Goal: Transaction & Acquisition: Purchase product/service

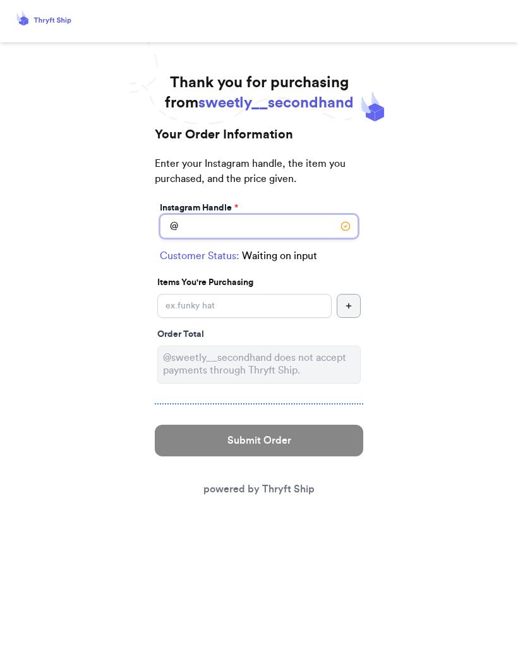
click at [257, 227] on input "Instagram Handle *" at bounding box center [259, 226] width 198 height 24
click at [315, 104] on span "sweetly__secondhand" at bounding box center [275, 102] width 155 height 15
click at [311, 103] on span "sweetly__secondhand" at bounding box center [275, 102] width 155 height 15
click at [54, 15] on icon at bounding box center [44, 20] width 59 height 20
click at [47, 18] on icon at bounding box center [44, 20] width 59 height 20
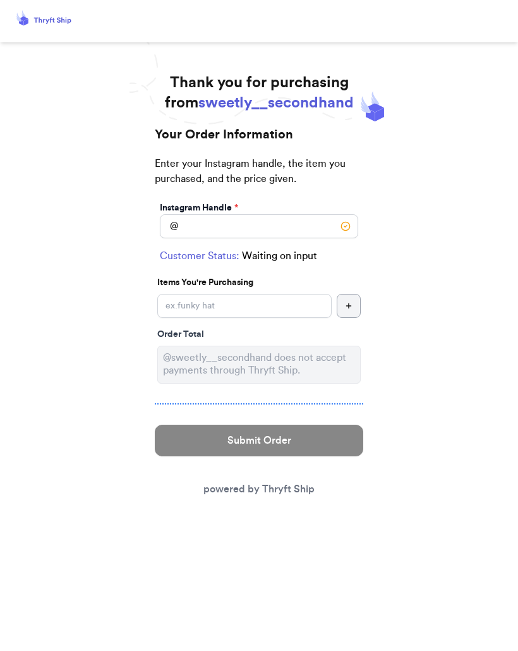
click at [286, 484] on link "powered by Thryft Ship" at bounding box center [259, 489] width 111 height 10
click at [287, 493] on link "powered by Thryft Ship" at bounding box center [259, 489] width 111 height 10
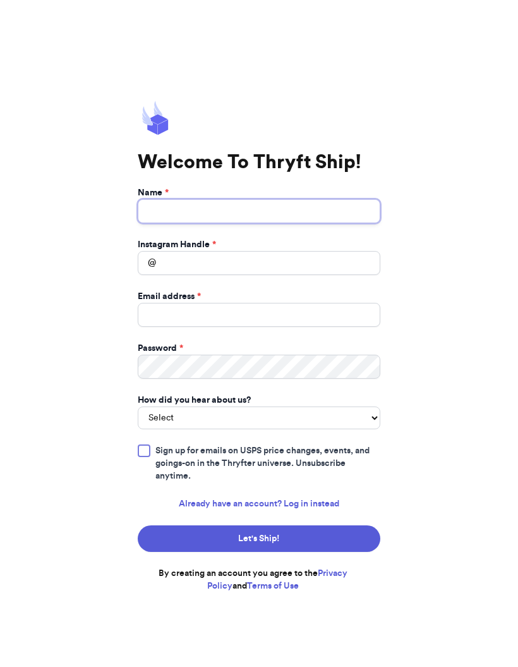
click at [249, 215] on input "Name *" at bounding box center [259, 211] width 243 height 24
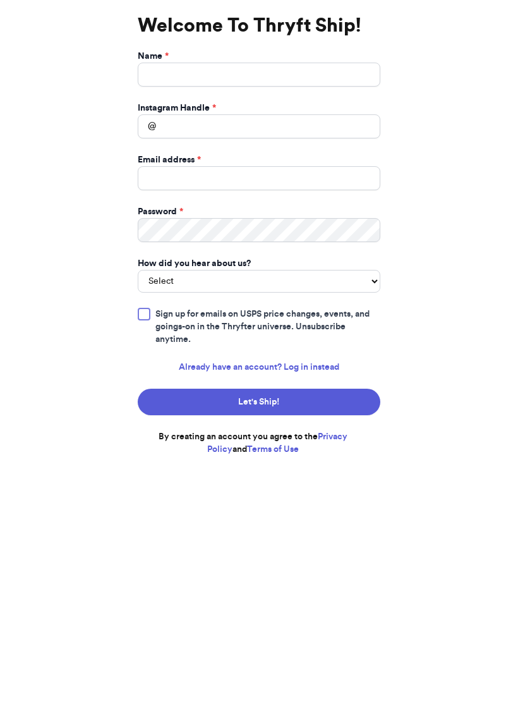
click at [307, 523] on link "Already have an account? Log in instead" at bounding box center [259, 529] width 161 height 13
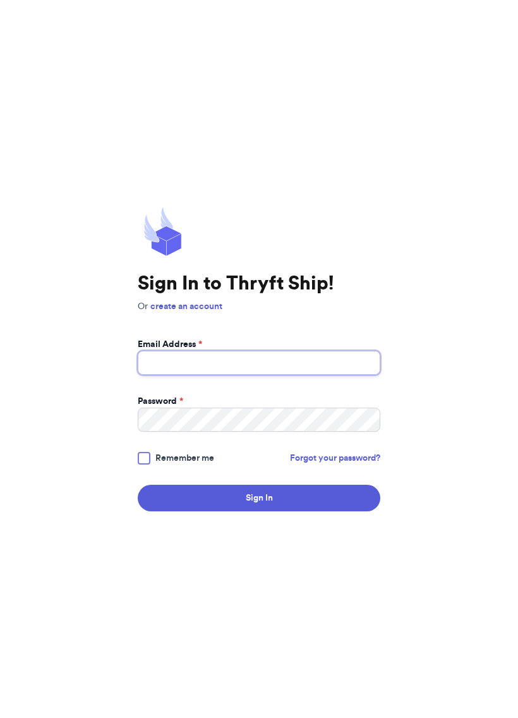
click at [251, 357] on input "Email Address *" at bounding box center [259, 363] width 243 height 24
type input "chachmoe16@hotmail.com"
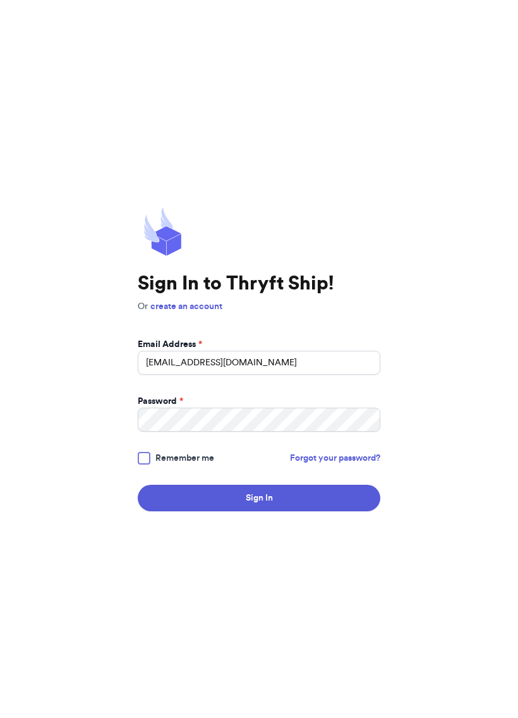
click at [150, 453] on div at bounding box center [144, 458] width 13 height 13
click at [0, 0] on input "Remember me" at bounding box center [0, 0] width 0 height 0
click at [248, 497] on button "Sign In" at bounding box center [259, 498] width 243 height 27
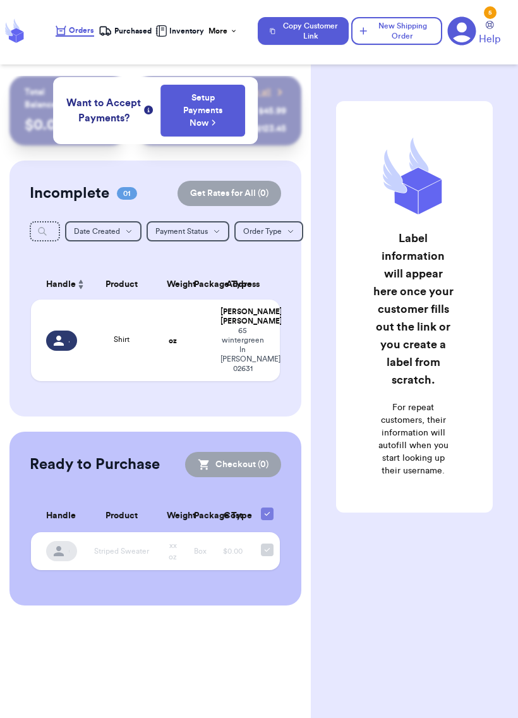
click at [186, 334] on td at bounding box center [199, 341] width 27 height 82
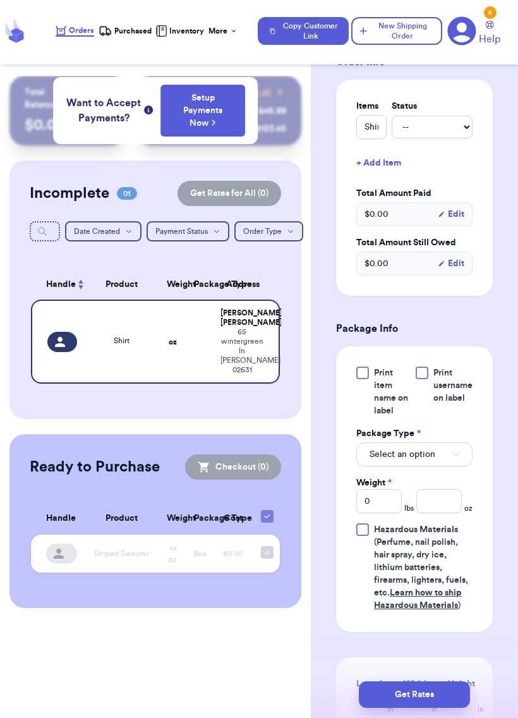
scroll to position [407, 0]
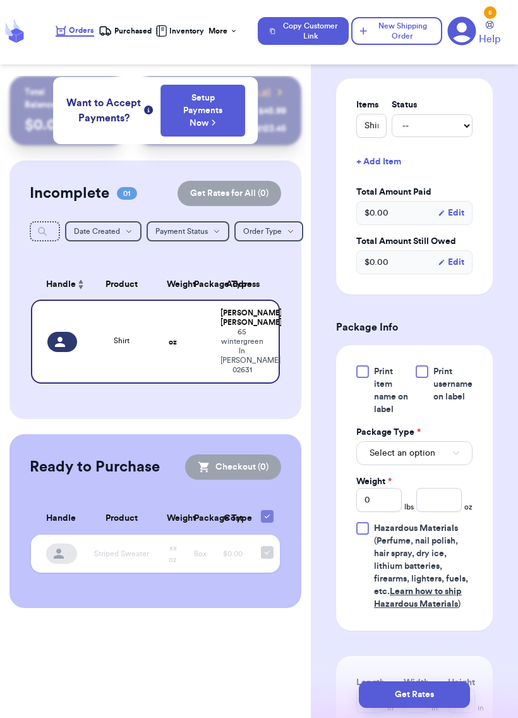
click at [451, 441] on button "Select an option" at bounding box center [414, 453] width 116 height 24
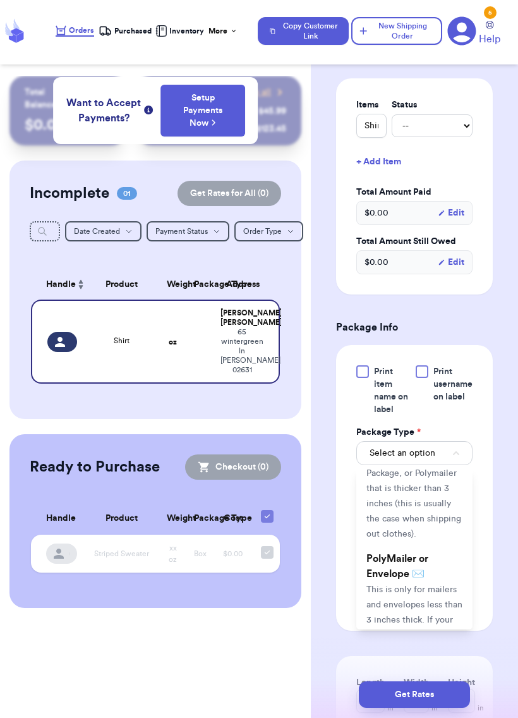
scroll to position [97, 0]
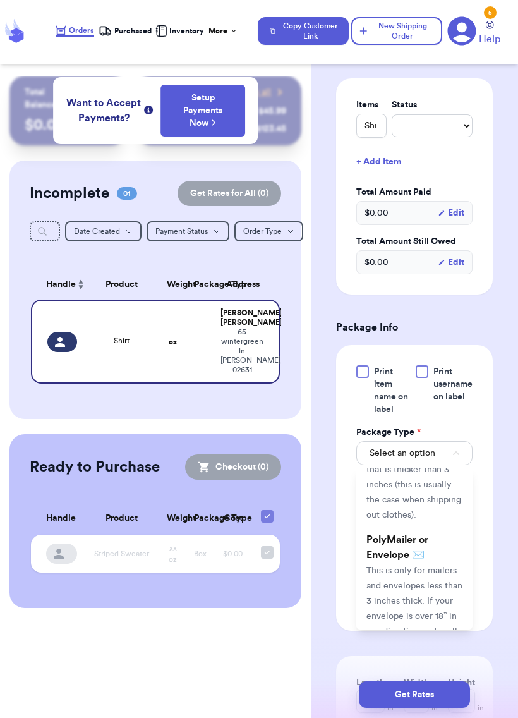
click at [418, 566] on span "This is only for mailers and envelopes less than 3 inches thick. If your envelo…" at bounding box center [415, 616] width 96 height 100
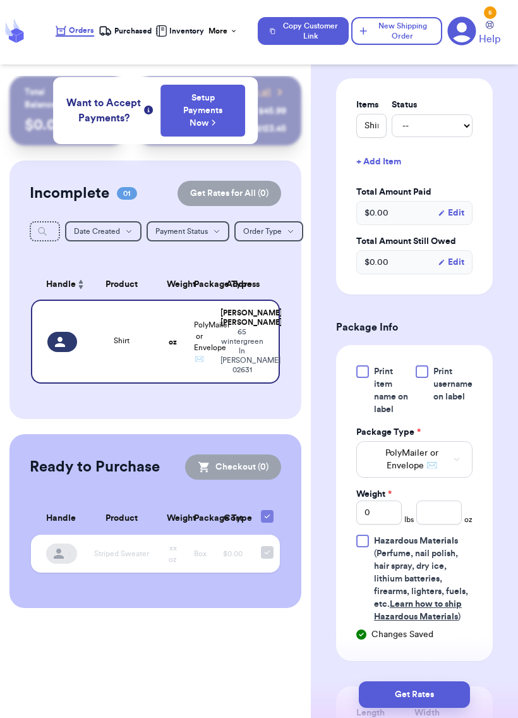
click at [444, 447] on span "PolyMailer or Envelope ✉️" at bounding box center [412, 459] width 85 height 25
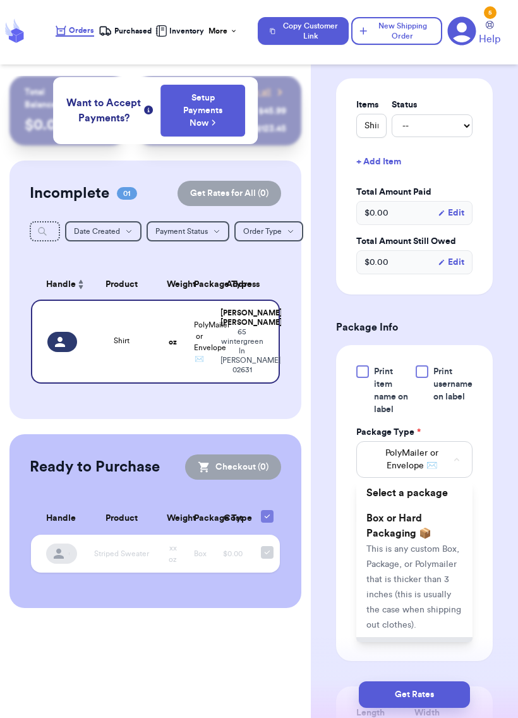
scroll to position [107, 0]
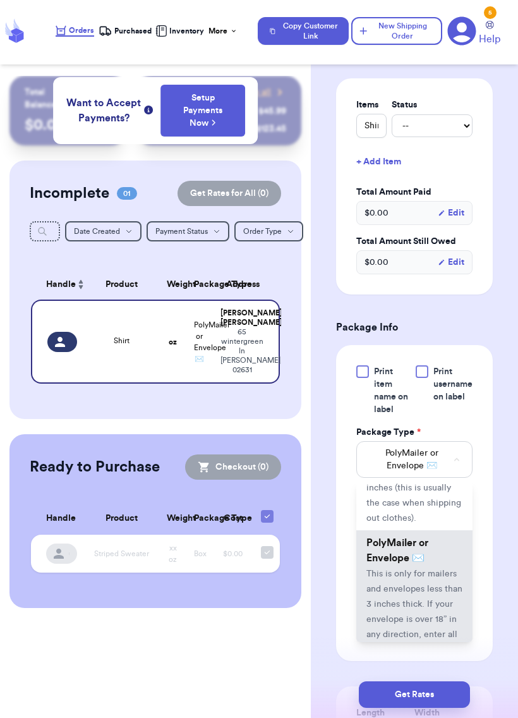
click at [418, 569] on span "This is only for mailers and envelopes less than 3 inches thick. If your envelo…" at bounding box center [415, 619] width 96 height 100
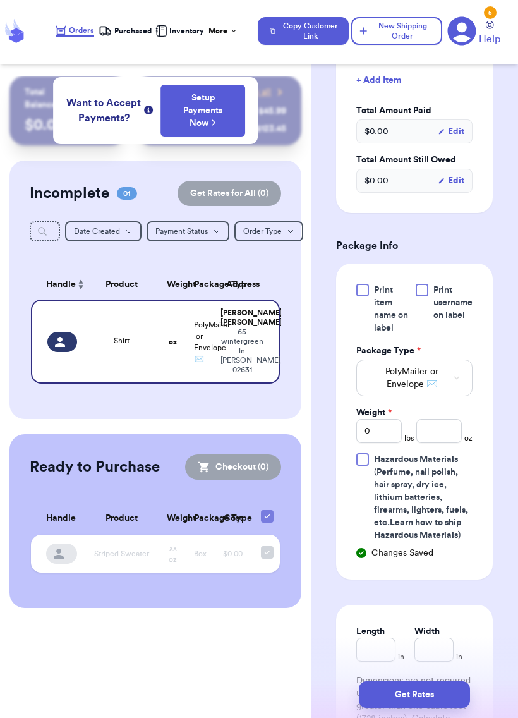
scroll to position [491, 0]
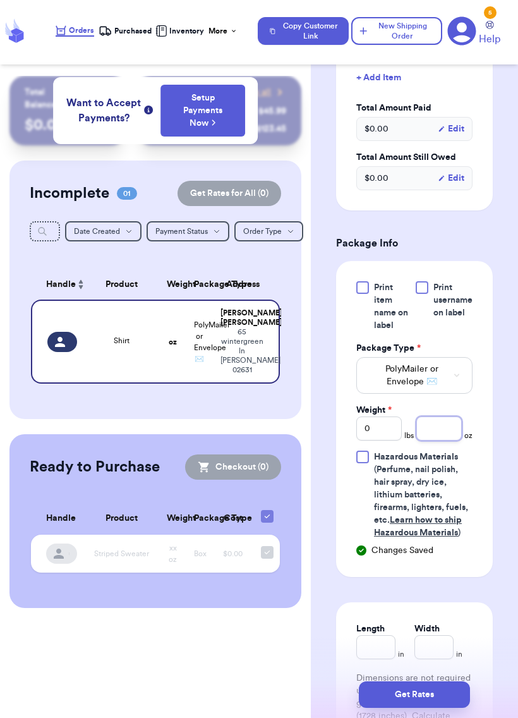
click at [442, 416] on input "number" at bounding box center [439, 428] width 46 height 24
type input "8"
click at [483, 365] on div "Print item name on label Print username on label Package Type * PolyMailer or E…" at bounding box center [414, 419] width 157 height 316
click at [442, 416] on input "number" at bounding box center [439, 428] width 46 height 24
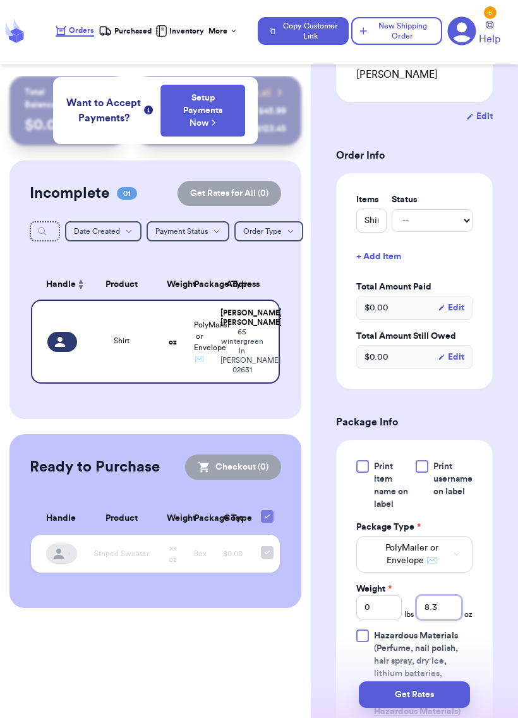
scroll to position [394, 0]
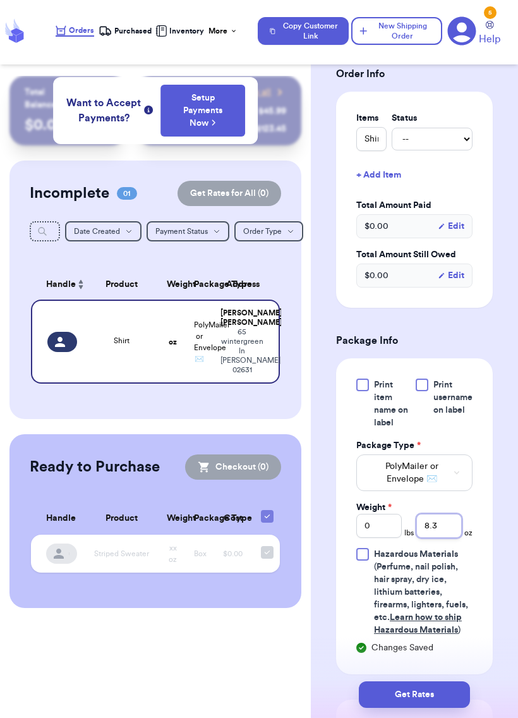
type input "8.3"
click at [453, 379] on span "Print username on label" at bounding box center [453, 398] width 39 height 38
click at [0, 0] on input "Print username on label" at bounding box center [0, 0] width 0 height 0
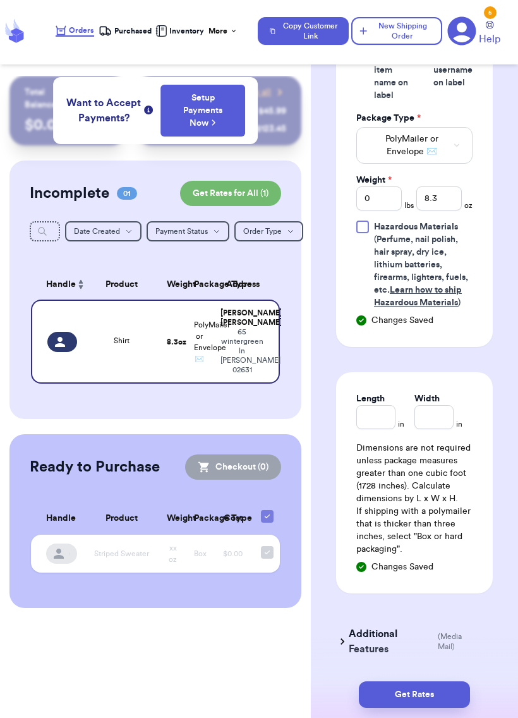
scroll to position [721, 0]
click at [370, 406] on input "Length" at bounding box center [375, 418] width 39 height 24
type input "12"
click at [439, 406] on input "Width *" at bounding box center [434, 418] width 39 height 24
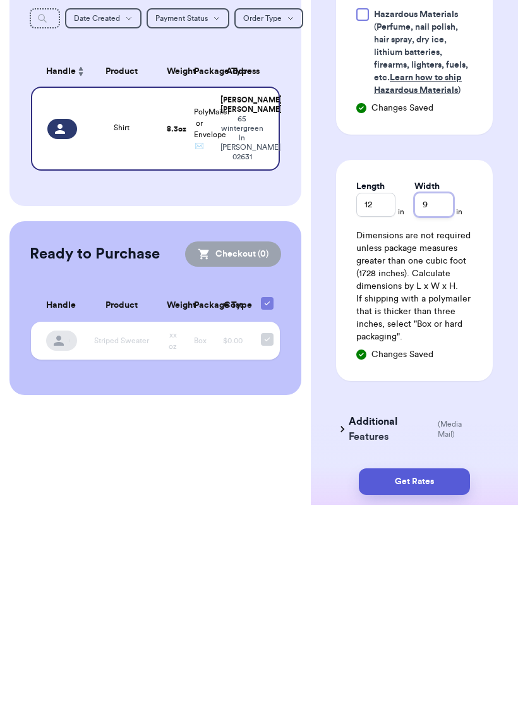
type input "9"
click at [436, 666] on button "Get Rates" at bounding box center [414, 694] width 111 height 27
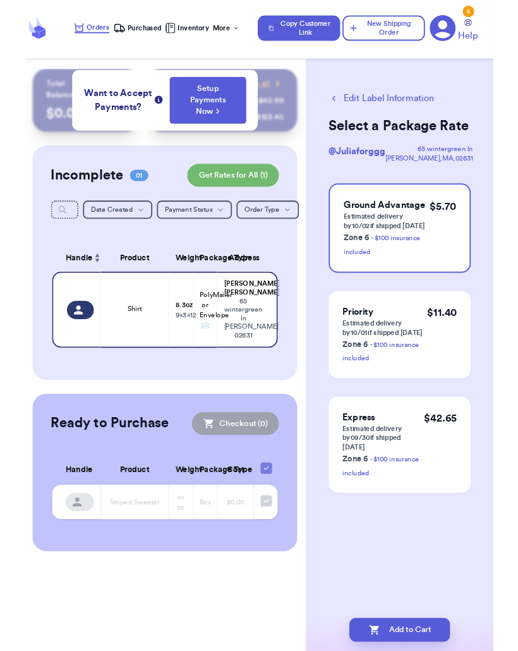
scroll to position [0, 0]
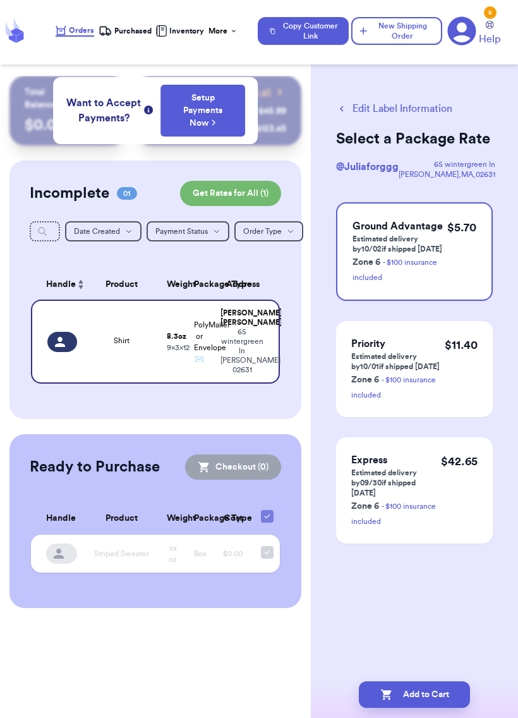
click at [458, 255] on div "$ 5.70" at bounding box center [461, 252] width 29 height 66
click at [421, 666] on button "Add to Cart" at bounding box center [414, 694] width 111 height 27
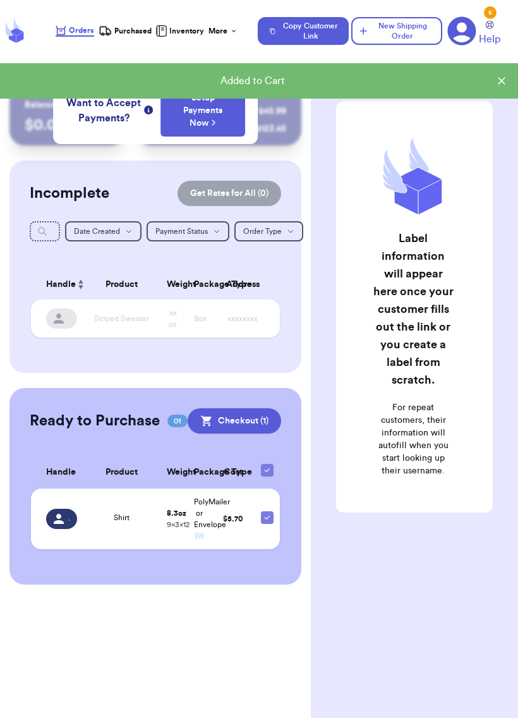
click at [250, 424] on button "Checkout ( 1 )" at bounding box center [235, 420] width 94 height 25
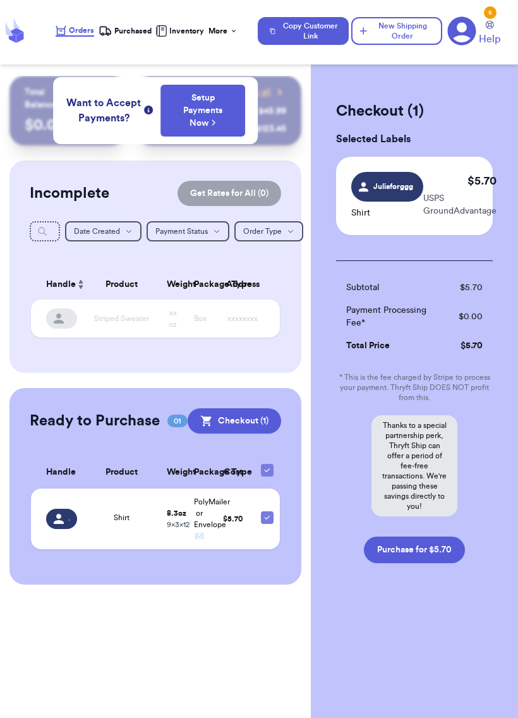
click at [441, 546] on button "Purchase for $5.70" at bounding box center [414, 550] width 101 height 27
checkbox input "false"
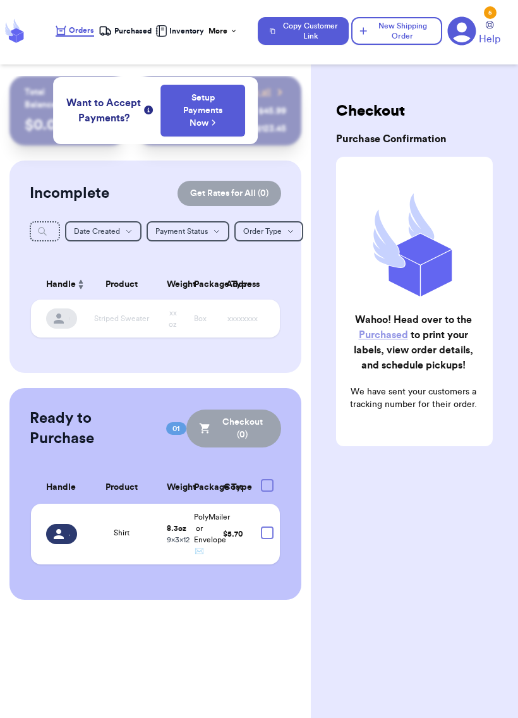
checkbox input "true"
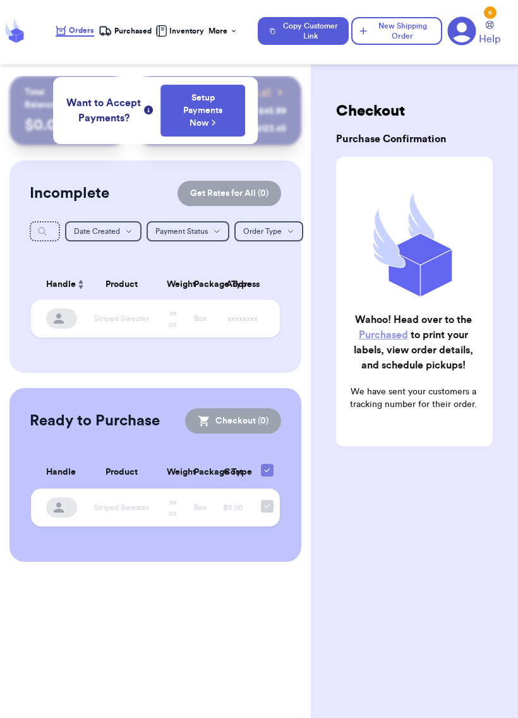
click at [398, 334] on link "Purchased" at bounding box center [383, 335] width 49 height 10
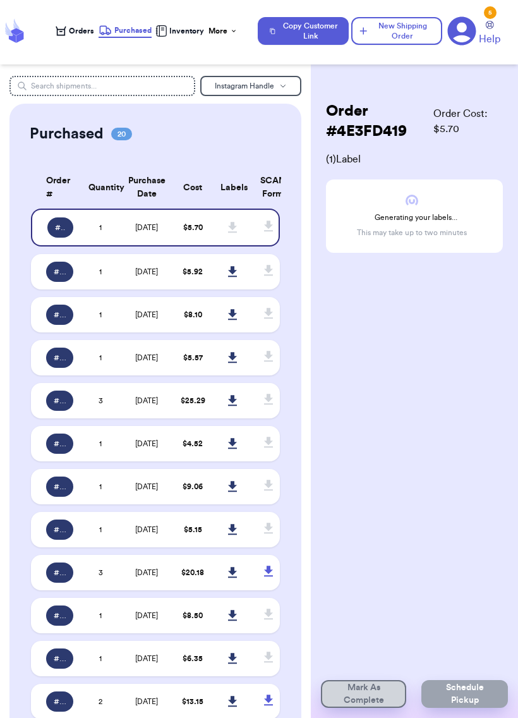
click at [203, 231] on td "$ 5.70" at bounding box center [193, 228] width 40 height 38
click at [232, 233] on icon at bounding box center [232, 227] width 9 height 11
click at [463, 228] on p "This may take up to two minutes" at bounding box center [412, 233] width 110 height 10
click at [202, 231] on span "$ 5.70" at bounding box center [193, 228] width 20 height 8
click at [432, 224] on div "Generating your labels... This may take up to two minutes" at bounding box center [414, 215] width 177 height 73
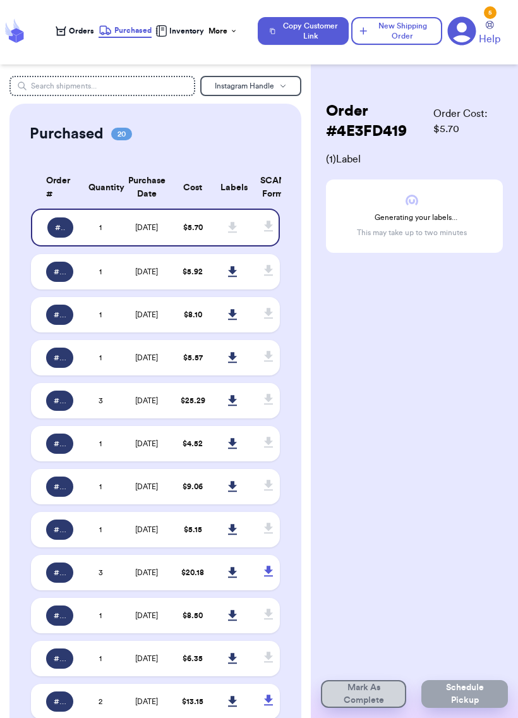
click at [449, 228] on p "This may take up to two minutes" at bounding box center [412, 233] width 110 height 10
click at [448, 228] on p "This may take up to two minutes" at bounding box center [412, 233] width 110 height 10
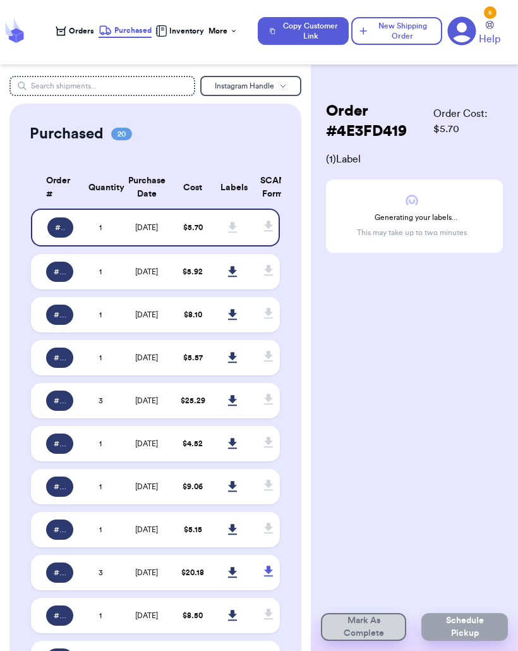
click at [62, 229] on div "# 4E3FD419" at bounding box center [60, 227] width 26 height 20
click at [270, 230] on icon at bounding box center [268, 226] width 9 height 11
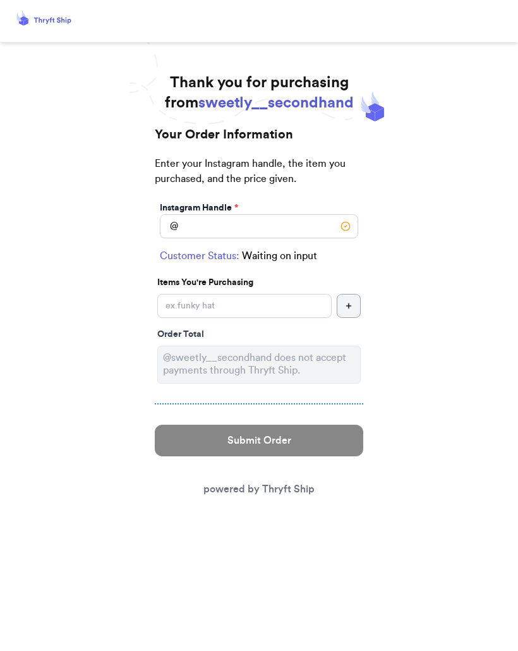
click at [311, 109] on span "sweetly__secondhand" at bounding box center [275, 102] width 155 height 15
click at [311, 107] on span "sweetly__secondhand" at bounding box center [275, 102] width 155 height 15
click at [313, 99] on span "sweetly__secondhand" at bounding box center [275, 102] width 155 height 15
click at [279, 489] on link "powered by Thryft Ship" at bounding box center [259, 489] width 111 height 10
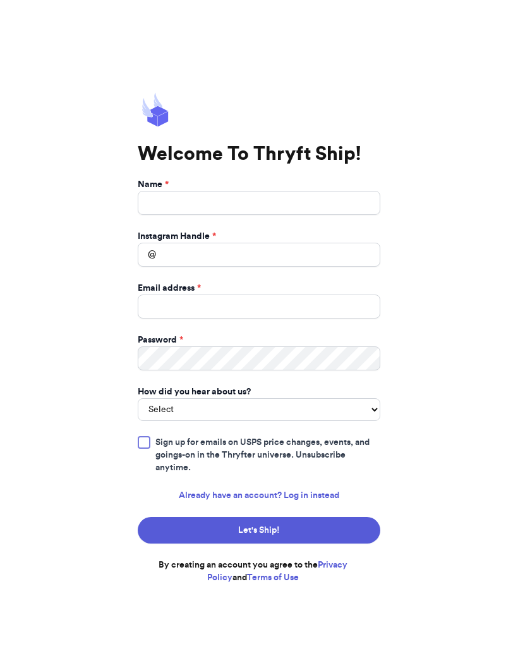
click at [288, 496] on link "Already have an account? Log in instead" at bounding box center [259, 495] width 161 height 13
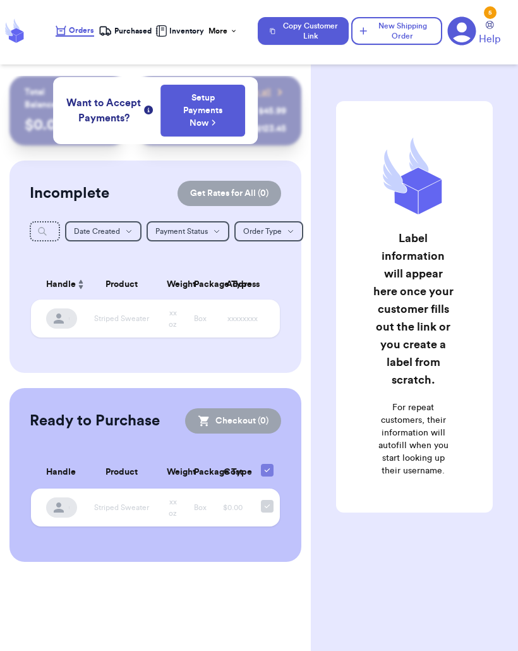
click at [125, 20] on nav "Orders Purchased Inventory More Stats Completed Orders Payments Payouts Copy Cu…" at bounding box center [280, 31] width 475 height 42
click at [130, 35] on span "Purchased" at bounding box center [132, 31] width 37 height 10
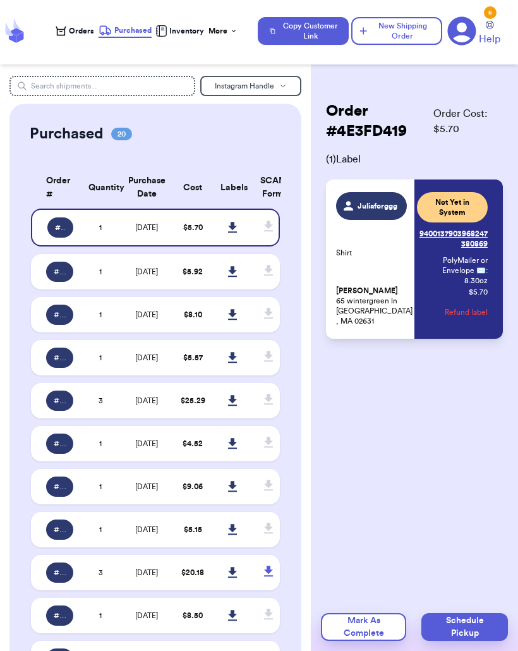
click at [233, 233] on icon at bounding box center [232, 227] width 9 height 11
click at [387, 285] on div "Juliaforggg Shirt [PERSON_NAME] 65 wintergreen [PERSON_NAME][GEOGRAPHIC_DATA]" at bounding box center [371, 259] width 71 height 134
click at [235, 233] on icon at bounding box center [232, 227] width 9 height 11
click at [386, 255] on p "Shirt" at bounding box center [371, 253] width 71 height 10
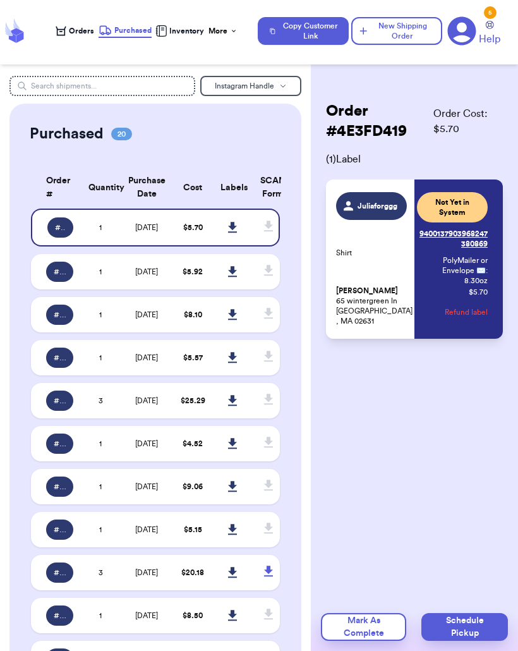
click at [386, 209] on span "Juliaforggg" at bounding box center [378, 206] width 42 height 10
click at [59, 238] on div "# 4E3FD419" at bounding box center [60, 227] width 26 height 20
click at [56, 231] on span "# 4E3FD419" at bounding box center [60, 227] width 11 height 10
click at [65, 230] on span "# 4E3FD419" at bounding box center [60, 227] width 11 height 10
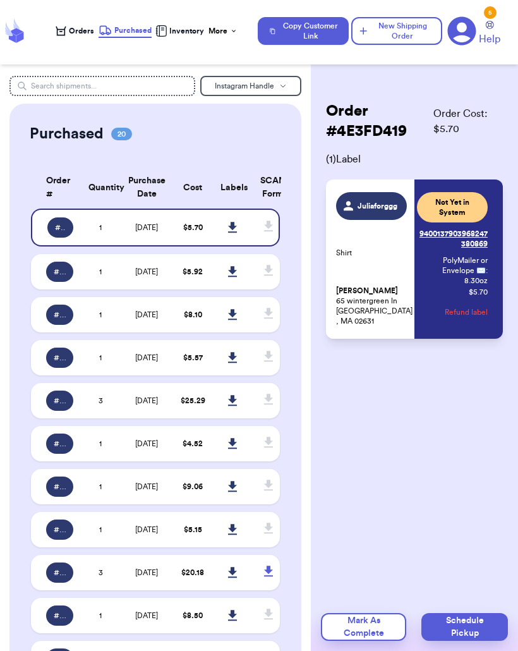
click at [158, 231] on span "[DATE]" at bounding box center [146, 228] width 23 height 8
click at [386, 307] on p "[PERSON_NAME] 65 wintergreen [PERSON_NAME][GEOGRAPHIC_DATA] , MA 02631" at bounding box center [371, 306] width 71 height 40
click at [482, 240] on link "Tracking: 9400137903968247380869" at bounding box center [452, 239] width 71 height 30
click at [383, 209] on span "Juliaforggg" at bounding box center [378, 206] width 42 height 10
click at [353, 159] on span "( 1 ) Label" at bounding box center [414, 159] width 177 height 15
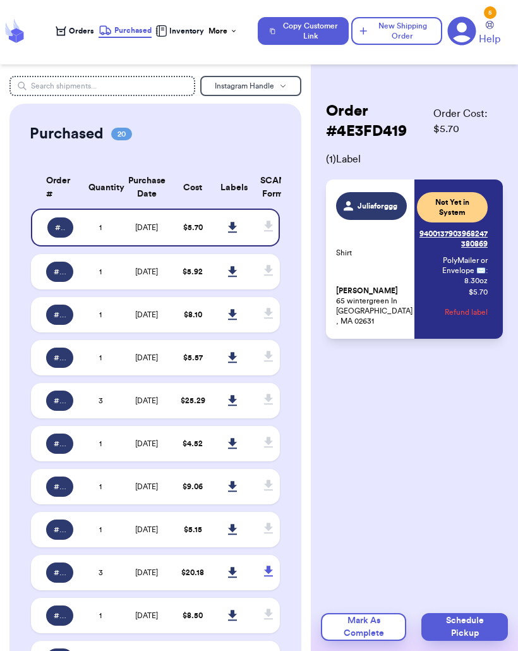
click at [361, 162] on span "( 1 ) Label" at bounding box center [414, 159] width 177 height 15
click at [359, 118] on h2 "Order # 4E3FD419" at bounding box center [379, 121] width 107 height 40
click at [359, 127] on h2 "Order # 4E3FD419" at bounding box center [379, 121] width 107 height 40
click at [265, 234] on icon at bounding box center [269, 227] width 16 height 16
click at [236, 233] on icon at bounding box center [232, 227] width 9 height 11
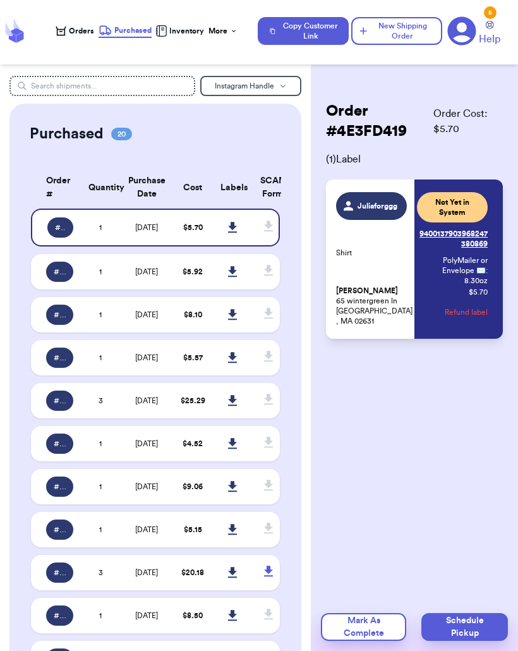
click at [65, 19] on nav "Orders Purchased Inventory More Stats Completed Orders Payments Payouts Copy Cu…" at bounding box center [280, 31] width 475 height 42
click at [67, 32] on div "Orders" at bounding box center [75, 31] width 39 height 10
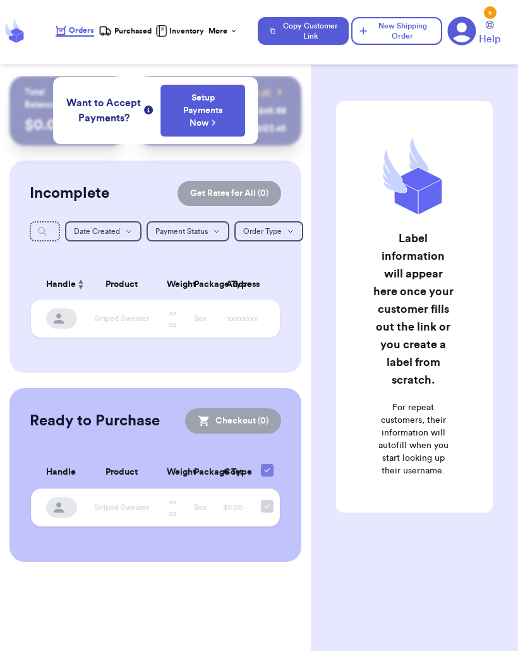
click at [126, 35] on span "Purchased" at bounding box center [132, 31] width 37 height 10
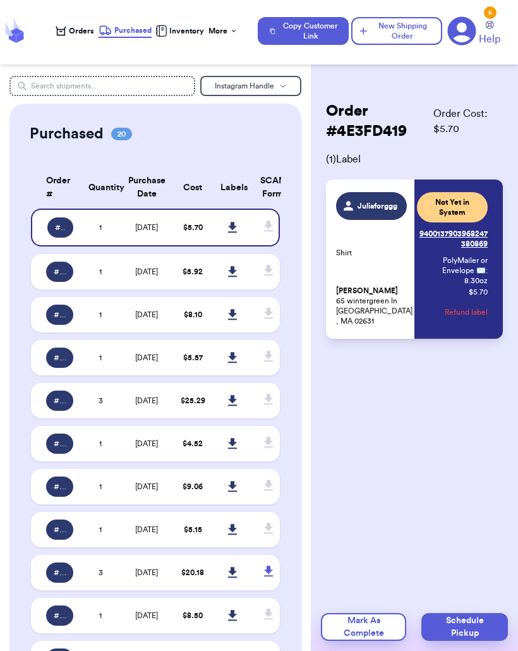
click at [64, 233] on span "# 4E3FD419" at bounding box center [60, 227] width 11 height 10
click at [119, 241] on td "1" at bounding box center [101, 228] width 40 height 38
click at [151, 244] on td "[DATE]" at bounding box center [147, 228] width 52 height 38
click at [384, 199] on span "Juliaforggg" at bounding box center [371, 206] width 71 height 28
click at [386, 203] on span "Juliaforggg" at bounding box center [378, 206] width 42 height 10
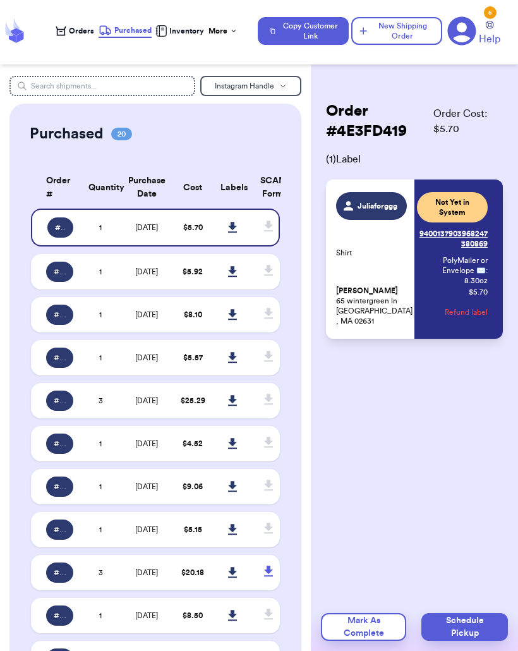
click at [264, 234] on icon at bounding box center [269, 227] width 16 height 16
click at [391, 324] on p "[PERSON_NAME] 65 wintergreen [PERSON_NAME][GEOGRAPHIC_DATA] , MA 02631" at bounding box center [371, 306] width 71 height 40
click at [375, 206] on span "Juliaforggg" at bounding box center [378, 206] width 42 height 10
click at [358, 168] on div "Order # 4E3FD419 Order Cost: $ 5.70 ( 1 ) Label Juliaforggg Shirt [PERSON_NAME]…" at bounding box center [414, 220] width 177 height 238
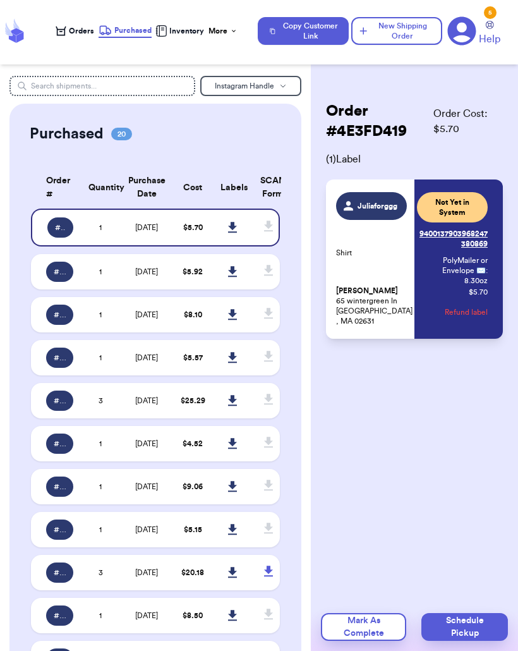
click at [350, 161] on span "( 1 ) Label" at bounding box center [414, 159] width 177 height 15
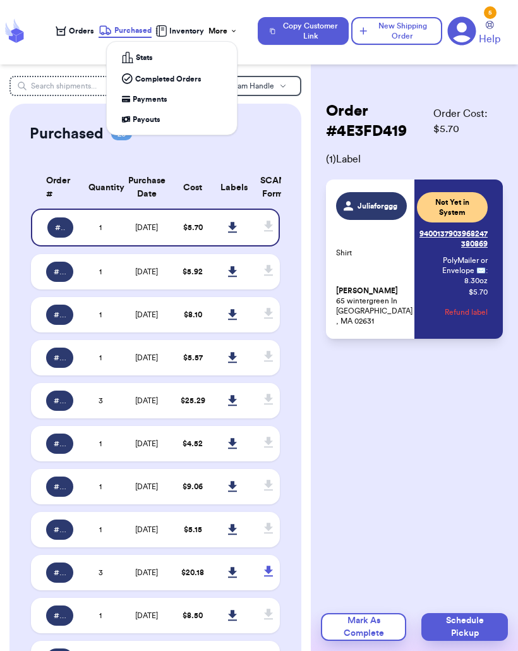
click at [221, 35] on div "More" at bounding box center [223, 31] width 29 height 10
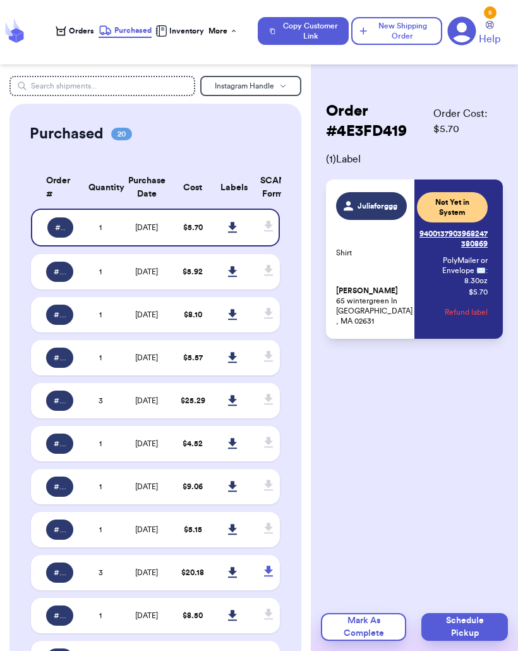
click at [58, 246] on td "# 4E3FD419" at bounding box center [56, 228] width 50 height 38
click at [59, 232] on span "# 4E3FD419" at bounding box center [60, 227] width 11 height 10
click at [233, 230] on icon at bounding box center [232, 227] width 9 height 11
click at [229, 241] on link at bounding box center [233, 228] width 28 height 28
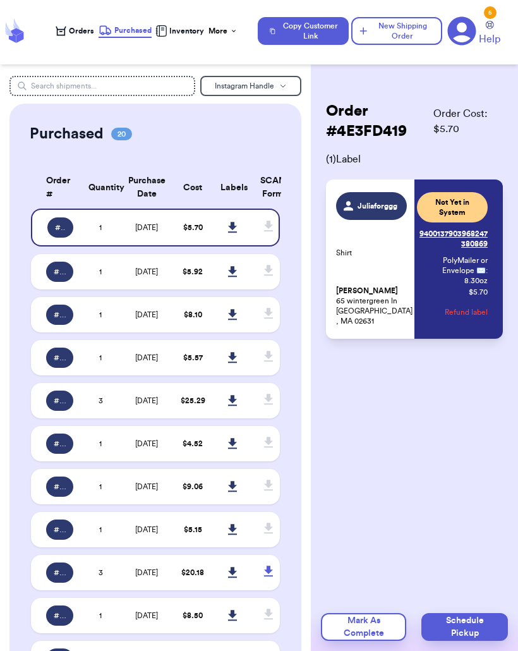
click at [179, 241] on td "$ 5.70" at bounding box center [193, 228] width 40 height 38
click at [150, 231] on span "[DATE]" at bounding box center [146, 228] width 23 height 8
click at [143, 241] on td "[DATE]" at bounding box center [147, 228] width 52 height 38
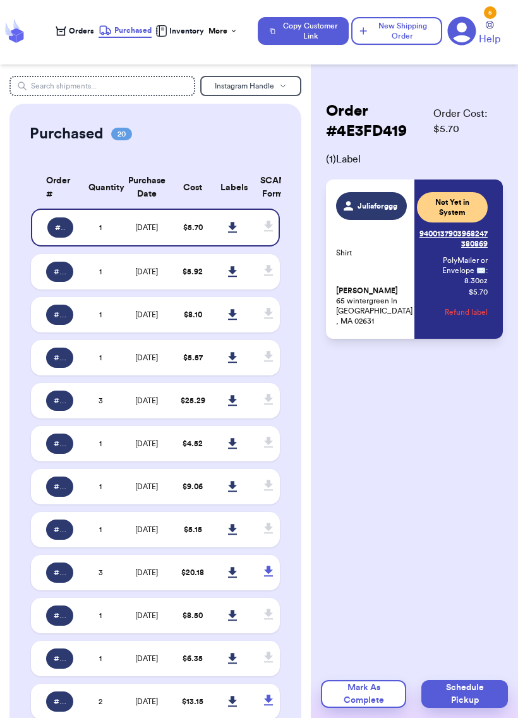
click at [368, 217] on span "Juliaforggg" at bounding box center [371, 206] width 71 height 28
click at [396, 304] on p "[PERSON_NAME] 65 wintergreen [PERSON_NAME][GEOGRAPHIC_DATA] , MA 02631" at bounding box center [371, 306] width 71 height 40
click at [166, 244] on td "[DATE]" at bounding box center [147, 228] width 52 height 38
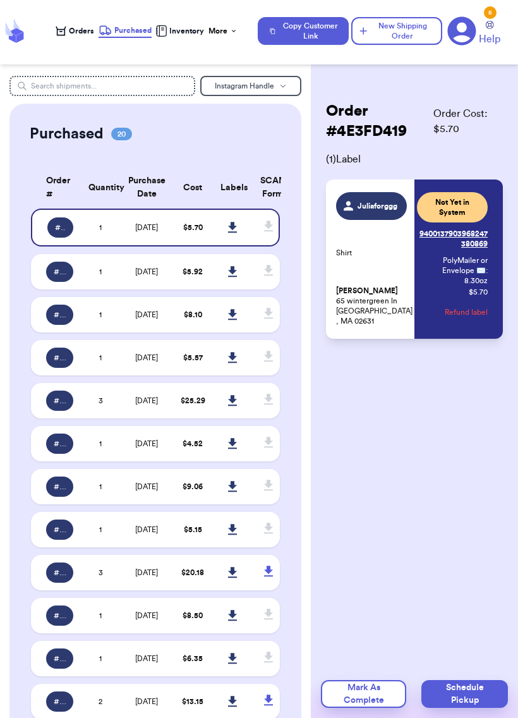
click at [47, 238] on div "# 4E3FD419" at bounding box center [60, 227] width 26 height 20
